Goal: Task Accomplishment & Management: Use online tool/utility

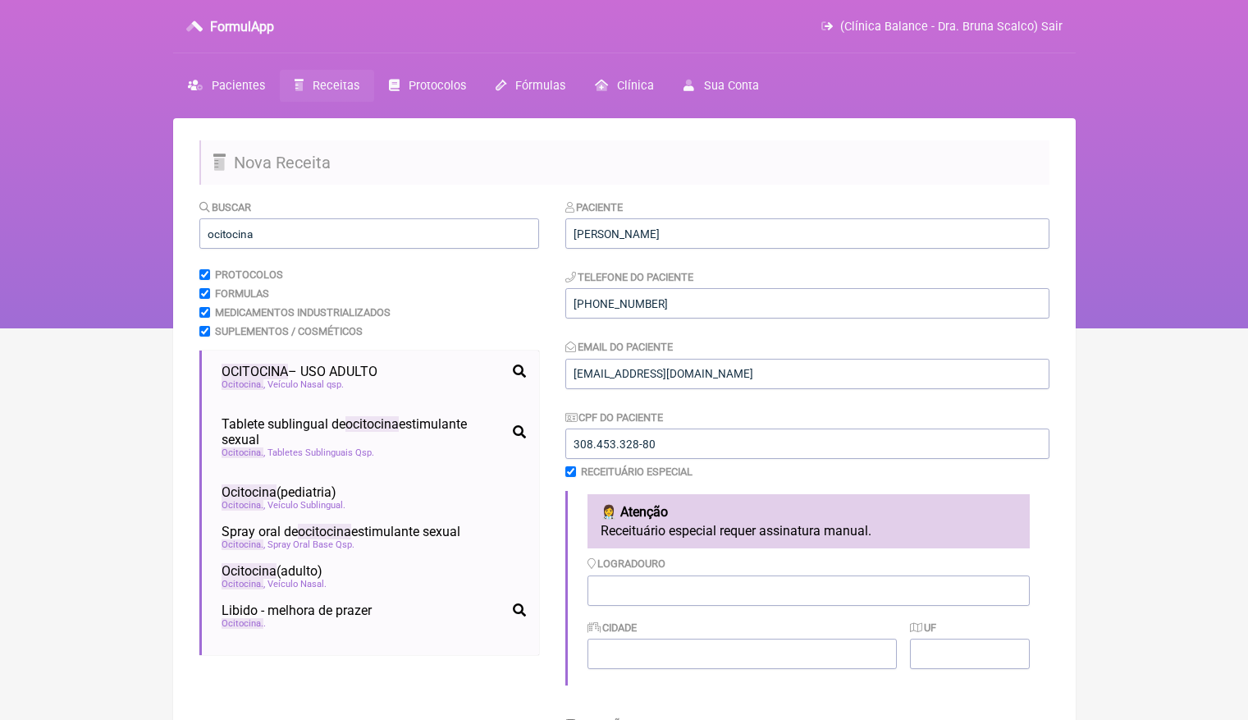
click at [336, 85] on span "Receitas" at bounding box center [336, 86] width 47 height 14
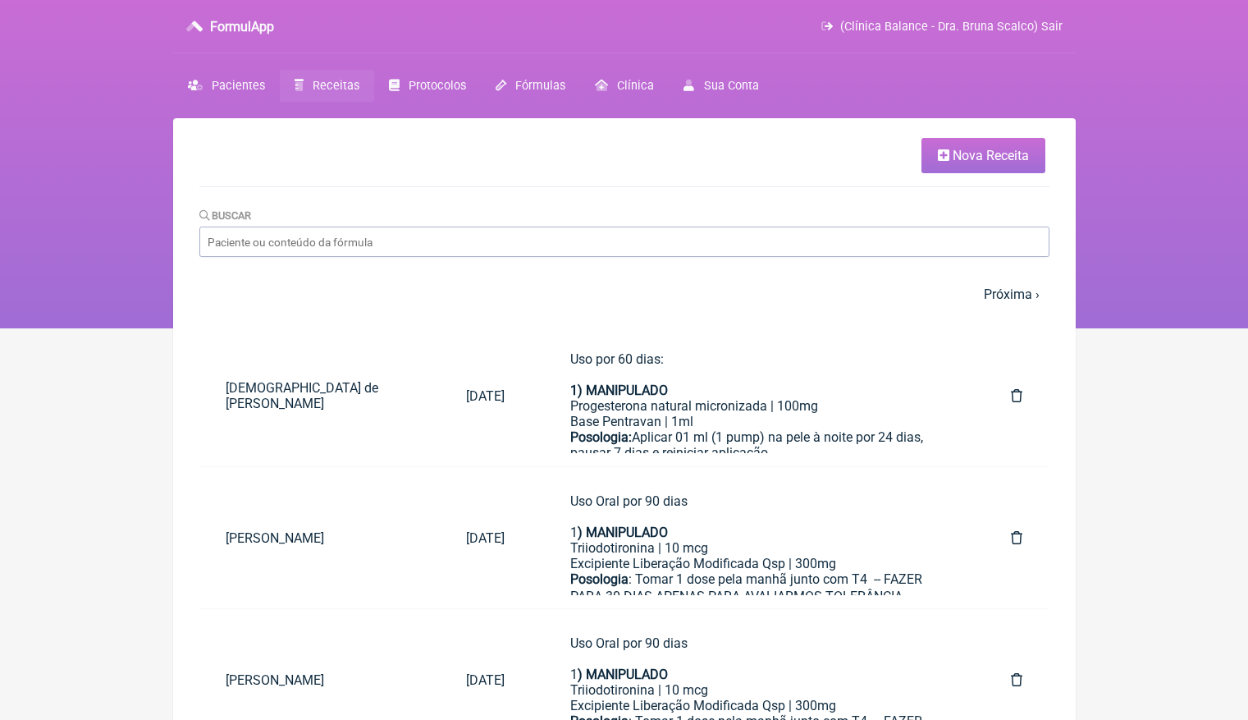
scroll to position [217, 0]
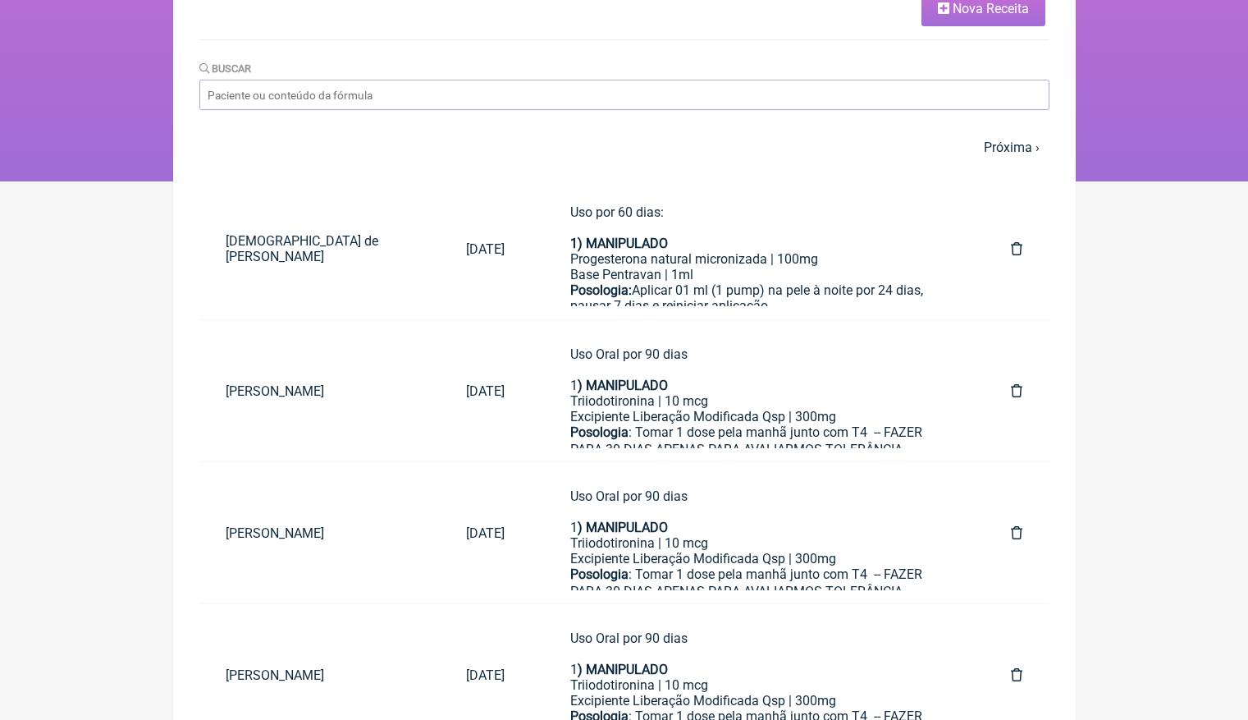
scroll to position [126, 0]
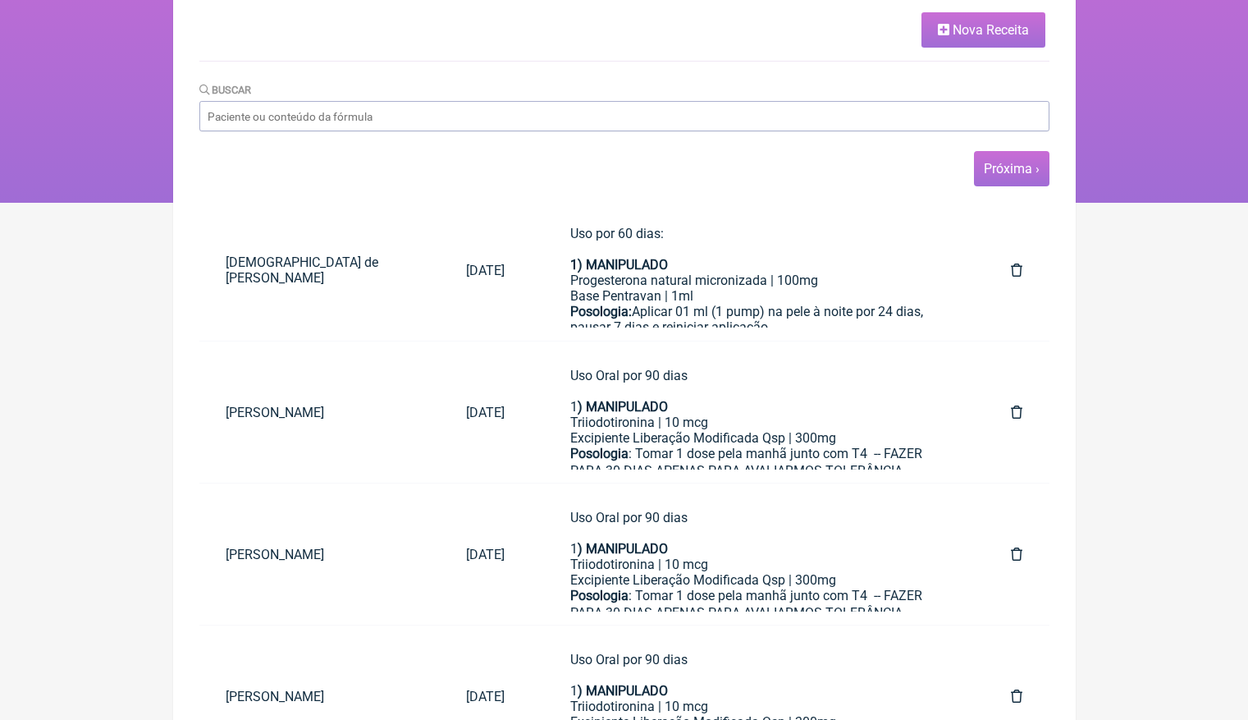
click at [1033, 163] on link "Próxima ›" at bounding box center [1012, 169] width 56 height 16
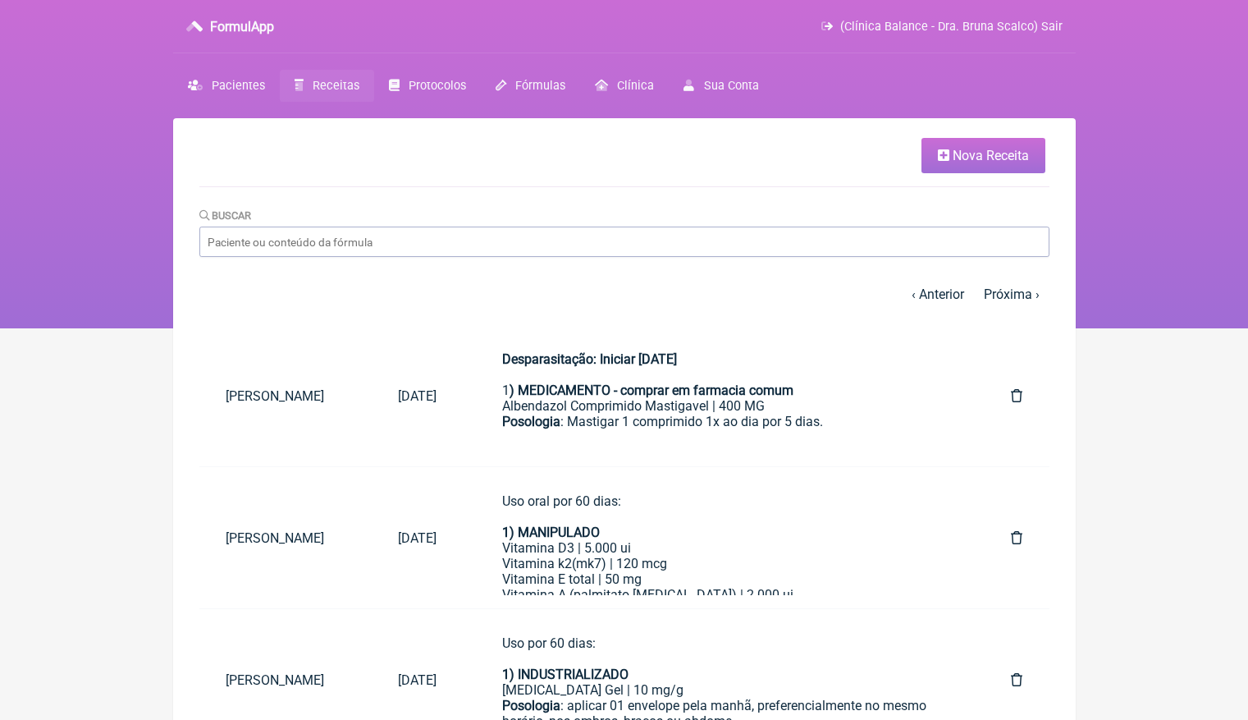
click at [353, 98] on link "Receitas" at bounding box center [327, 86] width 94 height 32
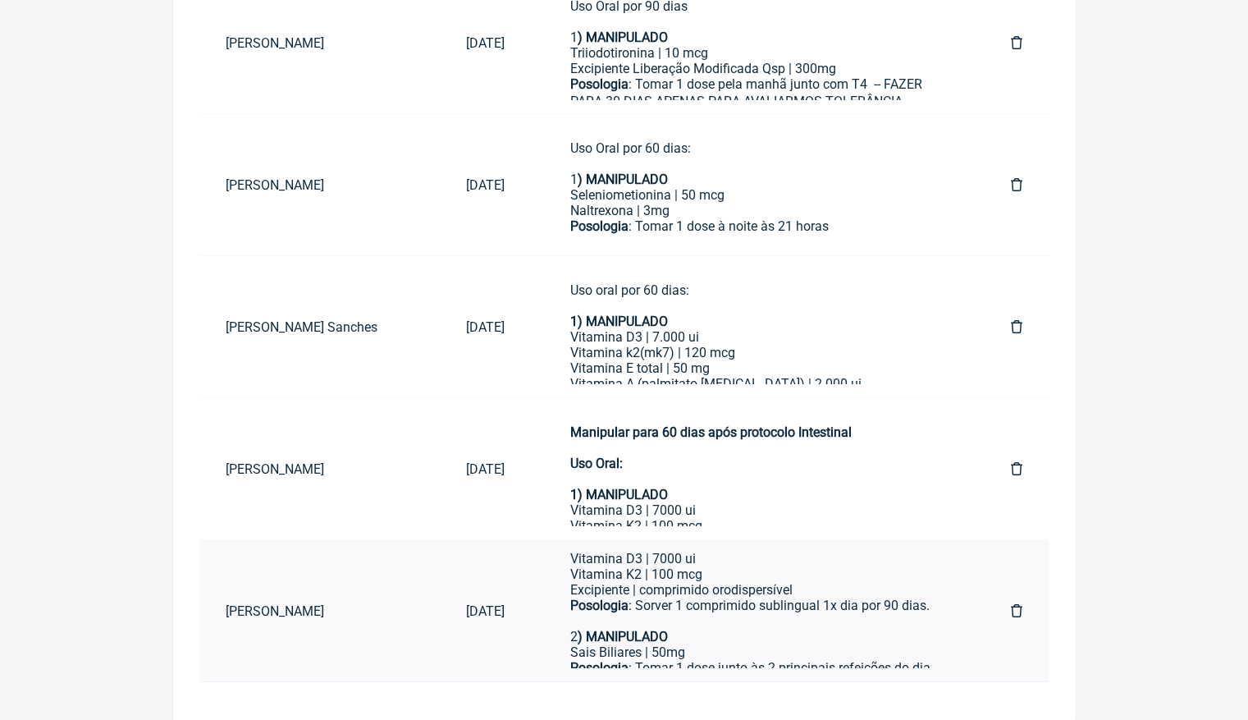
scroll to position [136, 0]
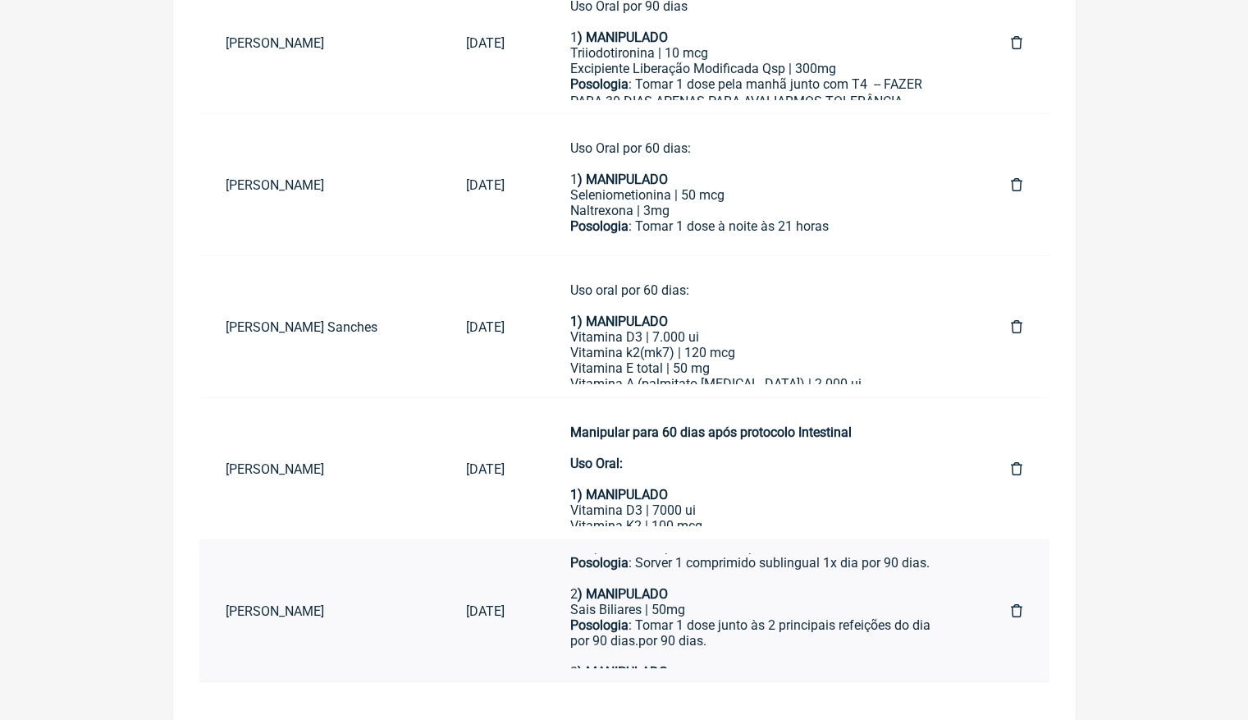
click at [1022, 607] on icon at bounding box center [1016, 610] width 11 height 13
